Goal: Communication & Community: Answer question/provide support

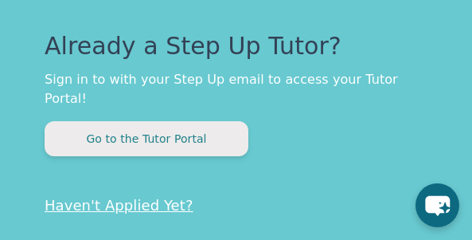
click at [178, 121] on button "Go to the Tutor Portal" at bounding box center [147, 138] width 204 height 35
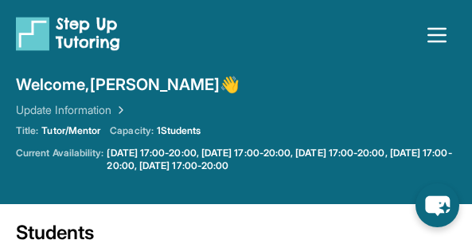
click at [427, 40] on icon "button" at bounding box center [436, 34] width 25 height 25
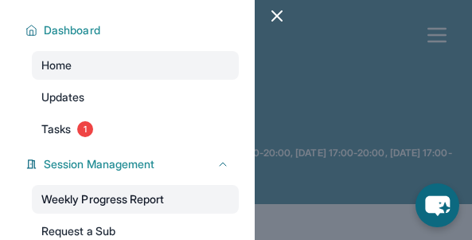
click at [175, 194] on link "Weekly Progress Report" at bounding box center [135, 199] width 207 height 29
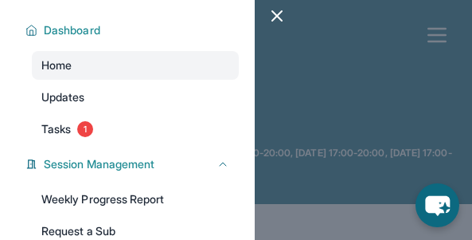
click at [318, 127] on div at bounding box center [236, 120] width 472 height 240
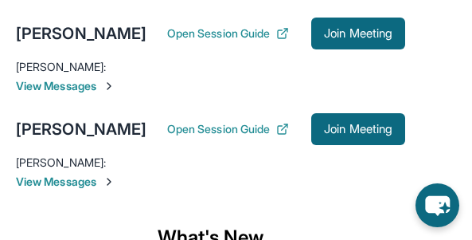
scroll to position [248, 0]
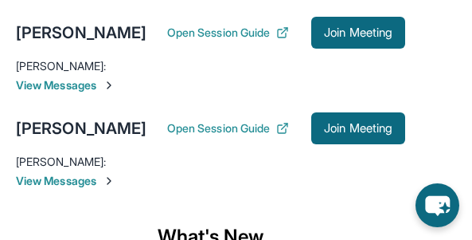
click at [54, 189] on span "View Messages" at bounding box center [210, 181] width 389 height 16
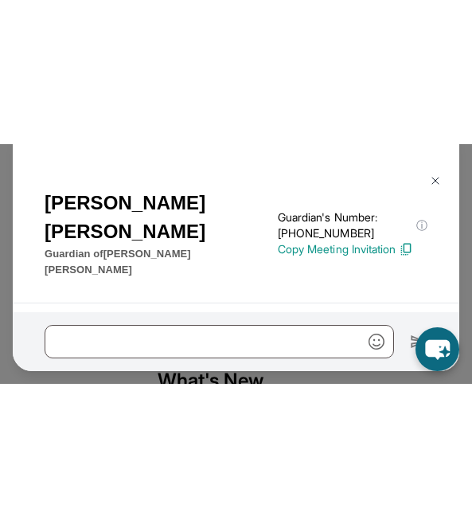
scroll to position [12604, 0]
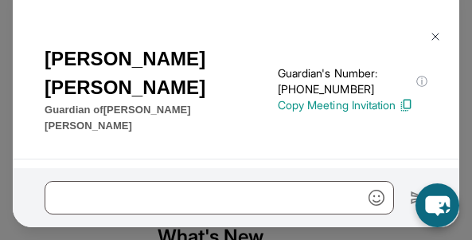
click at [287, 229] on div "[PERSON_NAME] Guardian of [PERSON_NAME] Guardian's Number: [PHONE_NUMBER] ⓘ Thi…" at bounding box center [236, 120] width 472 height 240
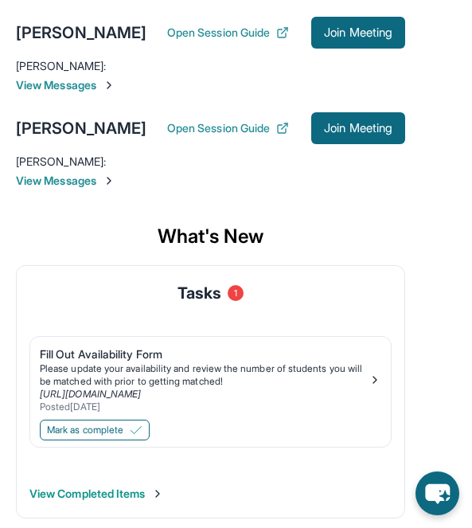
click at [103, 189] on span "View Messages" at bounding box center [210, 181] width 389 height 16
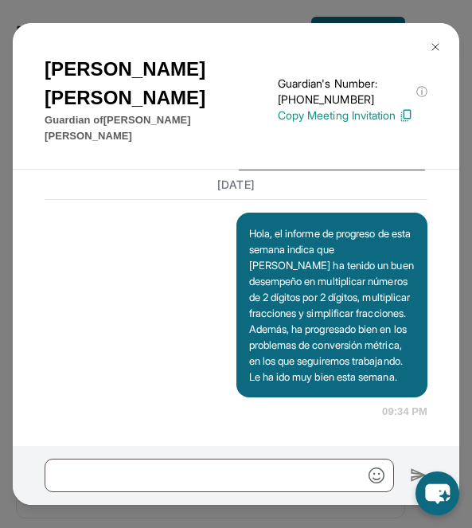
scroll to position [12373, 0]
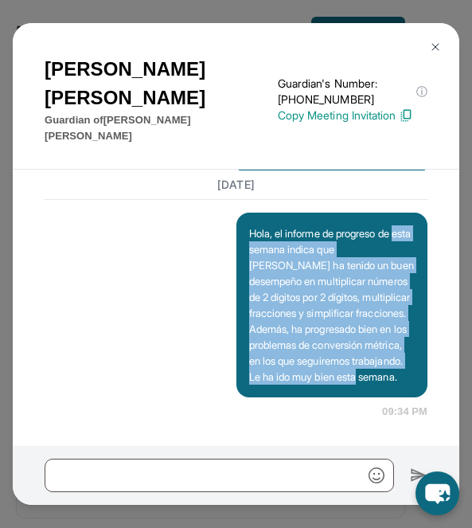
drag, startPoint x: 244, startPoint y: 220, endPoint x: 372, endPoint y: 370, distance: 197.2
click at [372, 239] on div "Hola, el informe de progreso de esta semana indica que [PERSON_NAME] ha tenido …" at bounding box center [333, 305] width 192 height 185
copy p "esta semana indica que [PERSON_NAME] ha tenido un buen desempeño en multiplicar…"
click at [440, 37] on button at bounding box center [436, 47] width 32 height 32
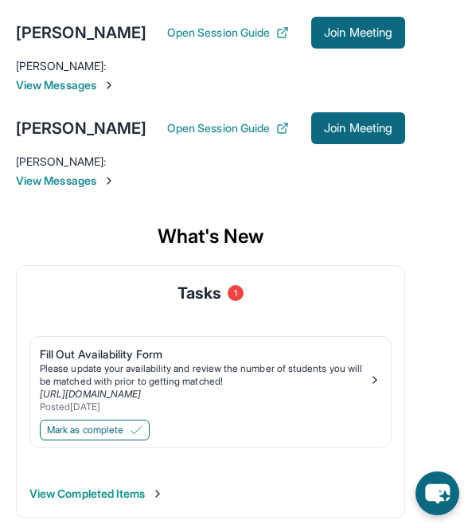
click at [82, 93] on span "View Messages" at bounding box center [210, 85] width 389 height 16
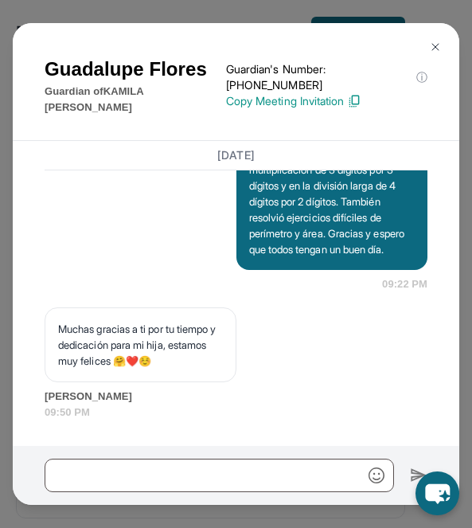
scroll to position [10932, 0]
drag, startPoint x: 278, startPoint y: 246, endPoint x: 350, endPoint y: 265, distance: 74.9
click at [352, 239] on p "Hola, [DATE] terminamos la tutoría antes de lo habitual, pero completamos tres …" at bounding box center [332, 137] width 166 height 239
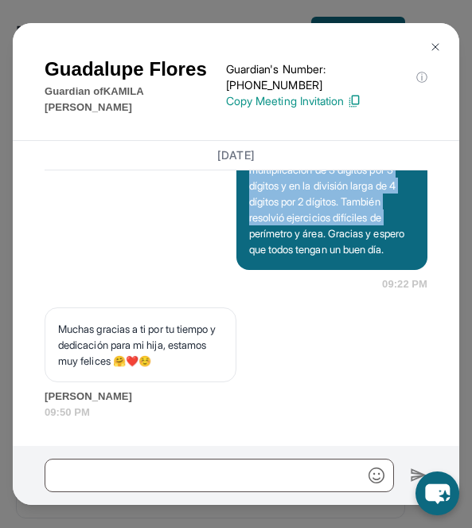
drag, startPoint x: 278, startPoint y: 247, endPoint x: 389, endPoint y: 387, distance: 179.1
click at [389, 239] on p "Hola, [DATE] terminamos la tutoría antes de lo habitual, pero completamos tres …" at bounding box center [332, 137] width 166 height 239
copy p "simplificación, suma y división de fracciones, en las que [PERSON_NAME] acertó.…"
